Goal: Find specific page/section: Find specific page/section

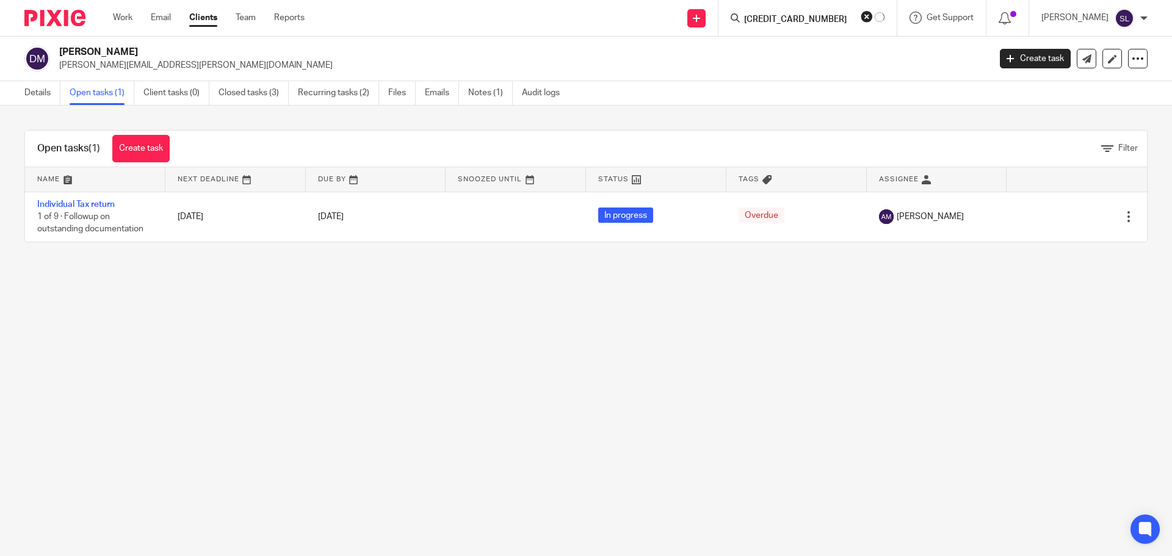
click button "submit" at bounding box center [0, 0] width 0 height 0
click at [781, 15] on input "[CREDIT_CARD_NUMBER]" at bounding box center [805, 20] width 110 height 11
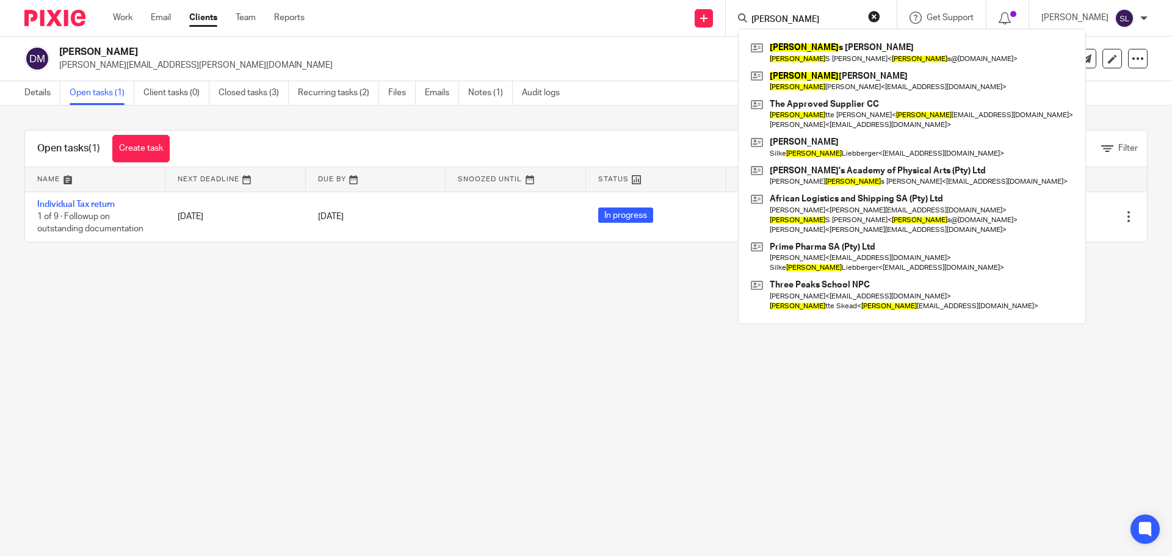
click at [793, 18] on input "[PERSON_NAME]" at bounding box center [805, 20] width 110 height 11
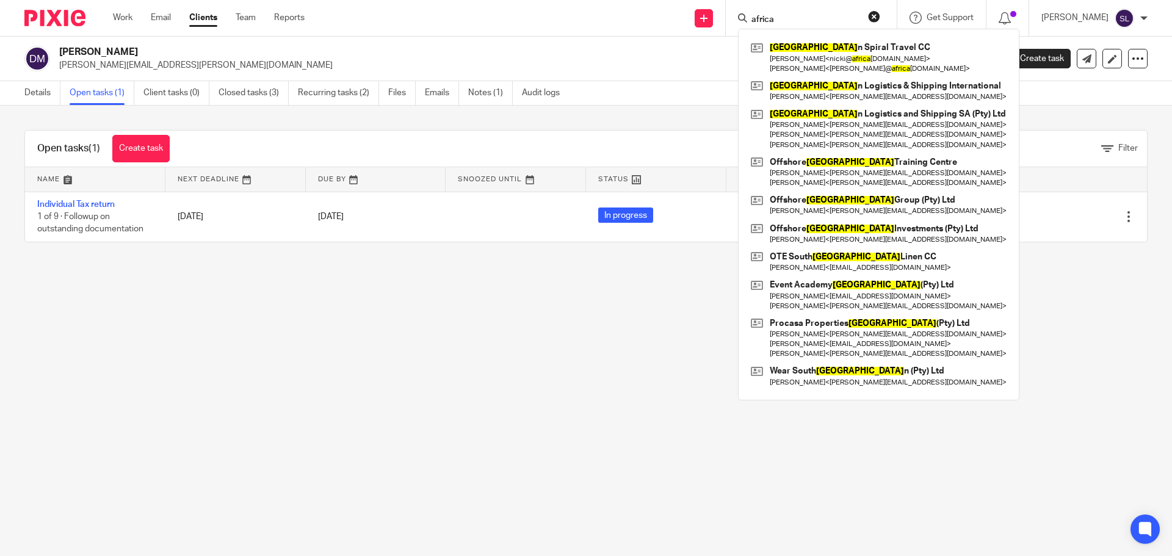
click at [792, 18] on input "africa" at bounding box center [805, 20] width 110 height 11
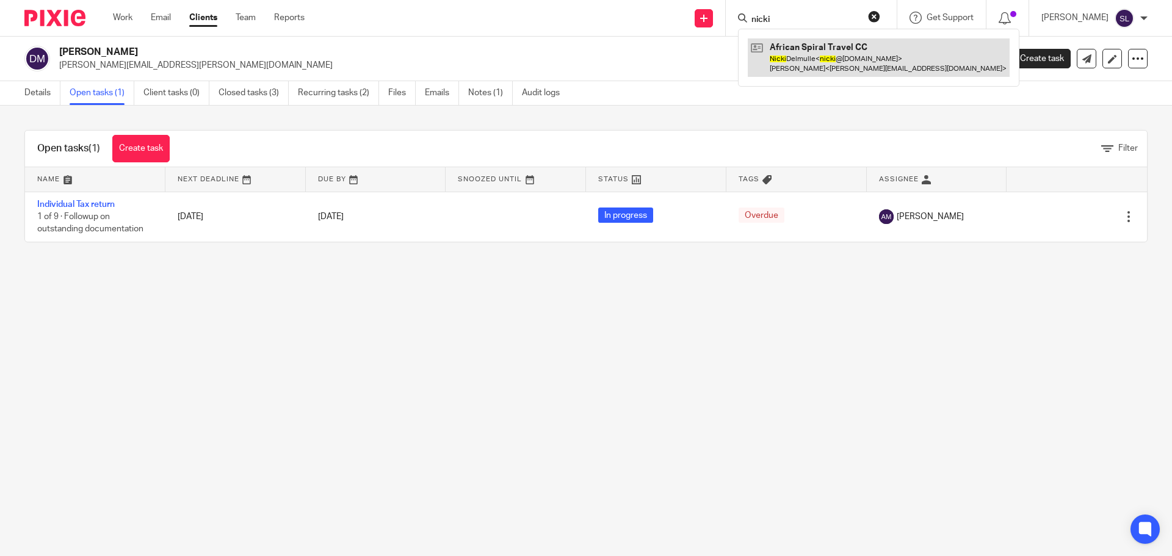
type input "nicki"
click at [785, 40] on link at bounding box center [879, 57] width 262 height 38
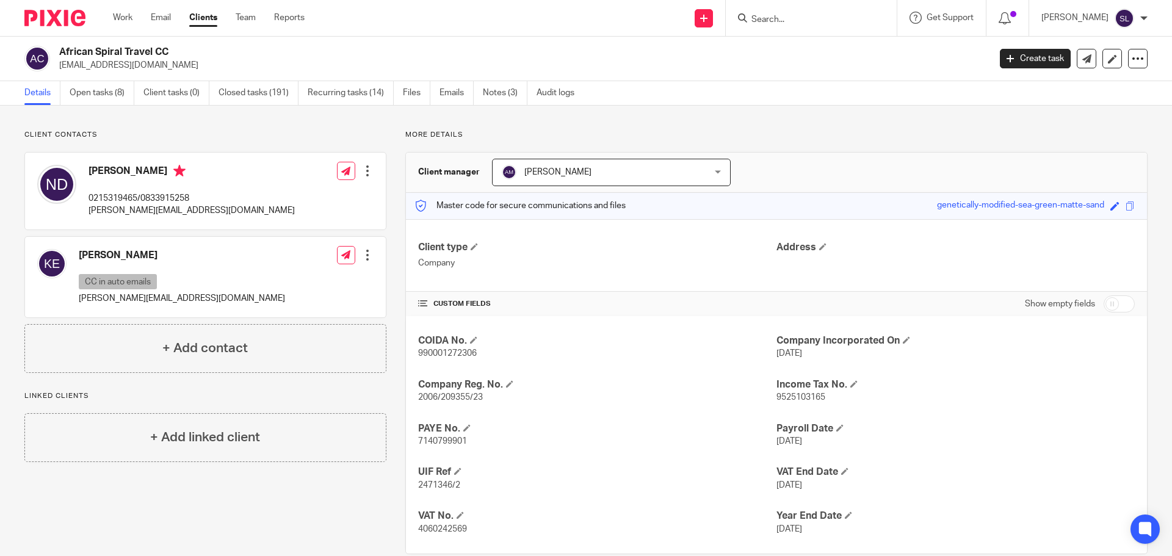
click at [756, 21] on input "Search" at bounding box center [805, 20] width 110 height 11
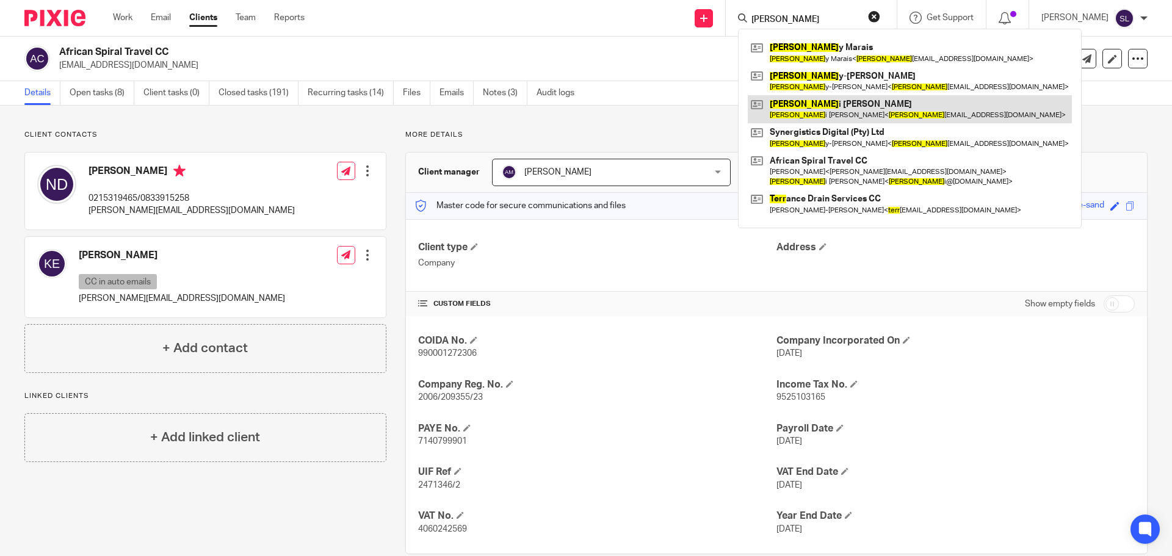
type input "[PERSON_NAME]"
click at [808, 103] on link at bounding box center [910, 109] width 324 height 28
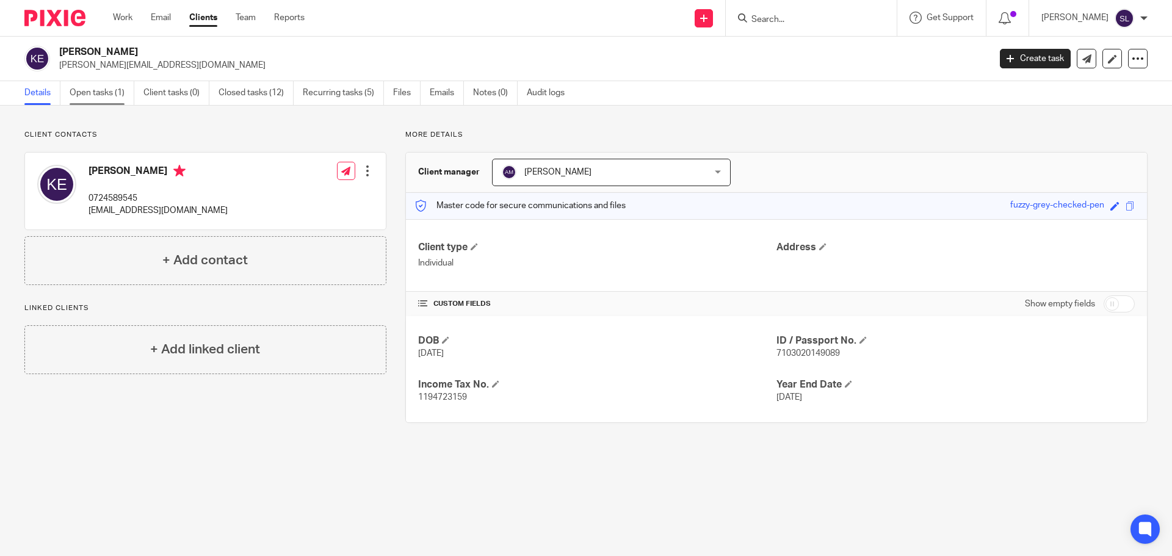
click at [96, 87] on link "Open tasks (1)" at bounding box center [102, 93] width 65 height 24
